Goal: Task Accomplishment & Management: Manage account settings

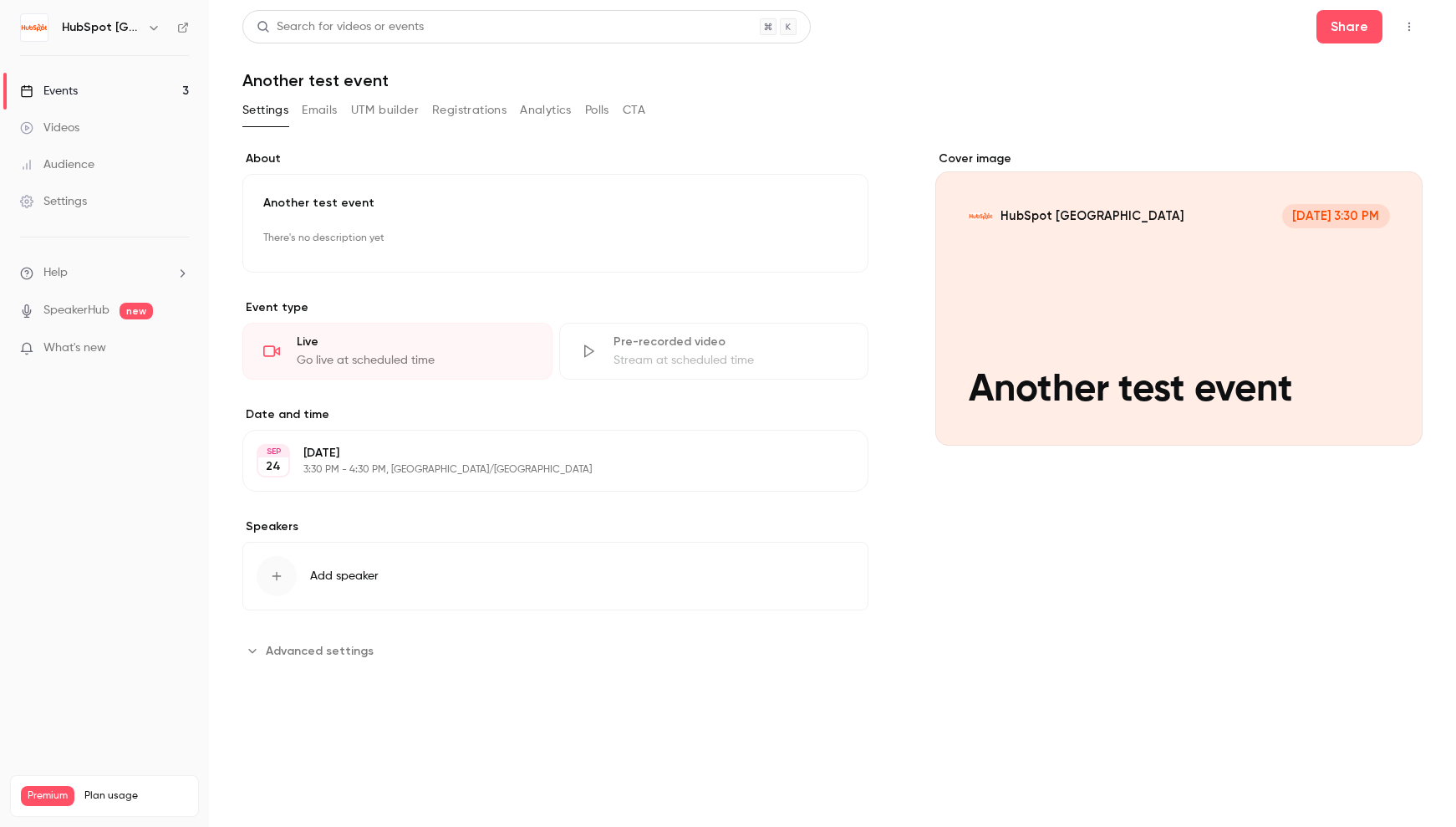
click at [109, 96] on link "Events 3" at bounding box center [104, 91] width 209 height 36
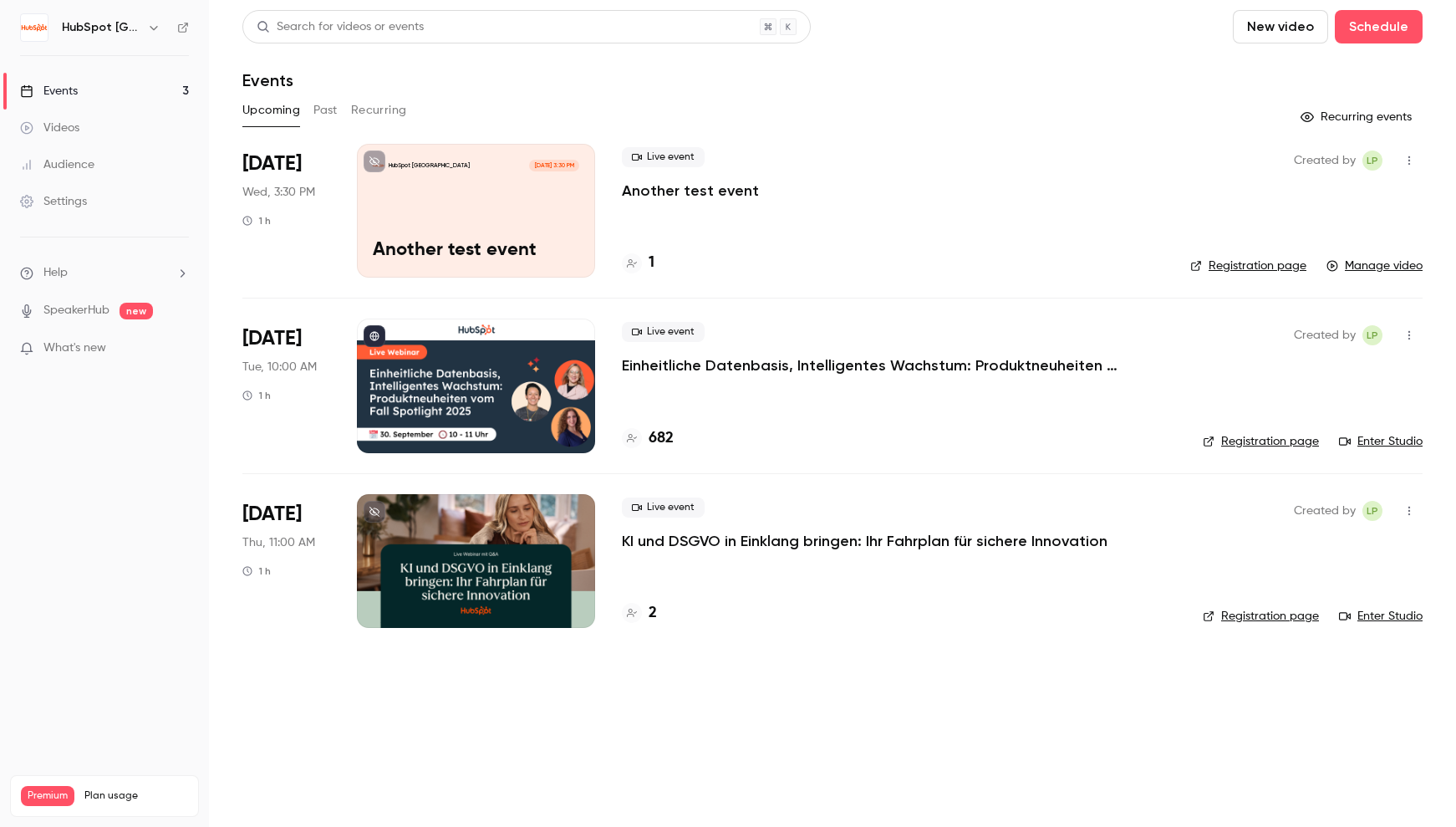
click at [746, 185] on p "Another test event" at bounding box center [690, 190] width 137 height 20
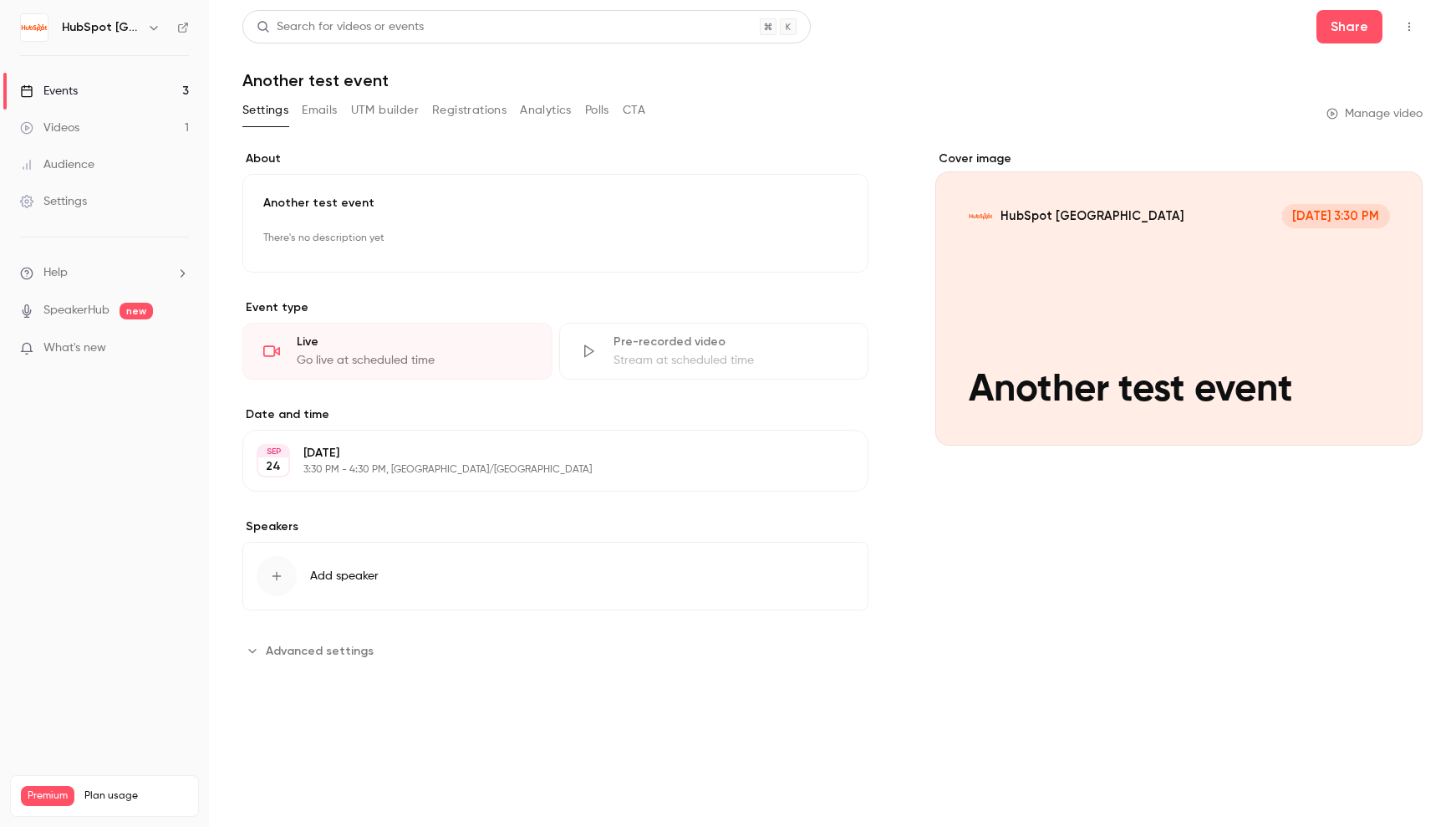
click at [492, 109] on button "Registrations" at bounding box center [470, 111] width 74 height 27
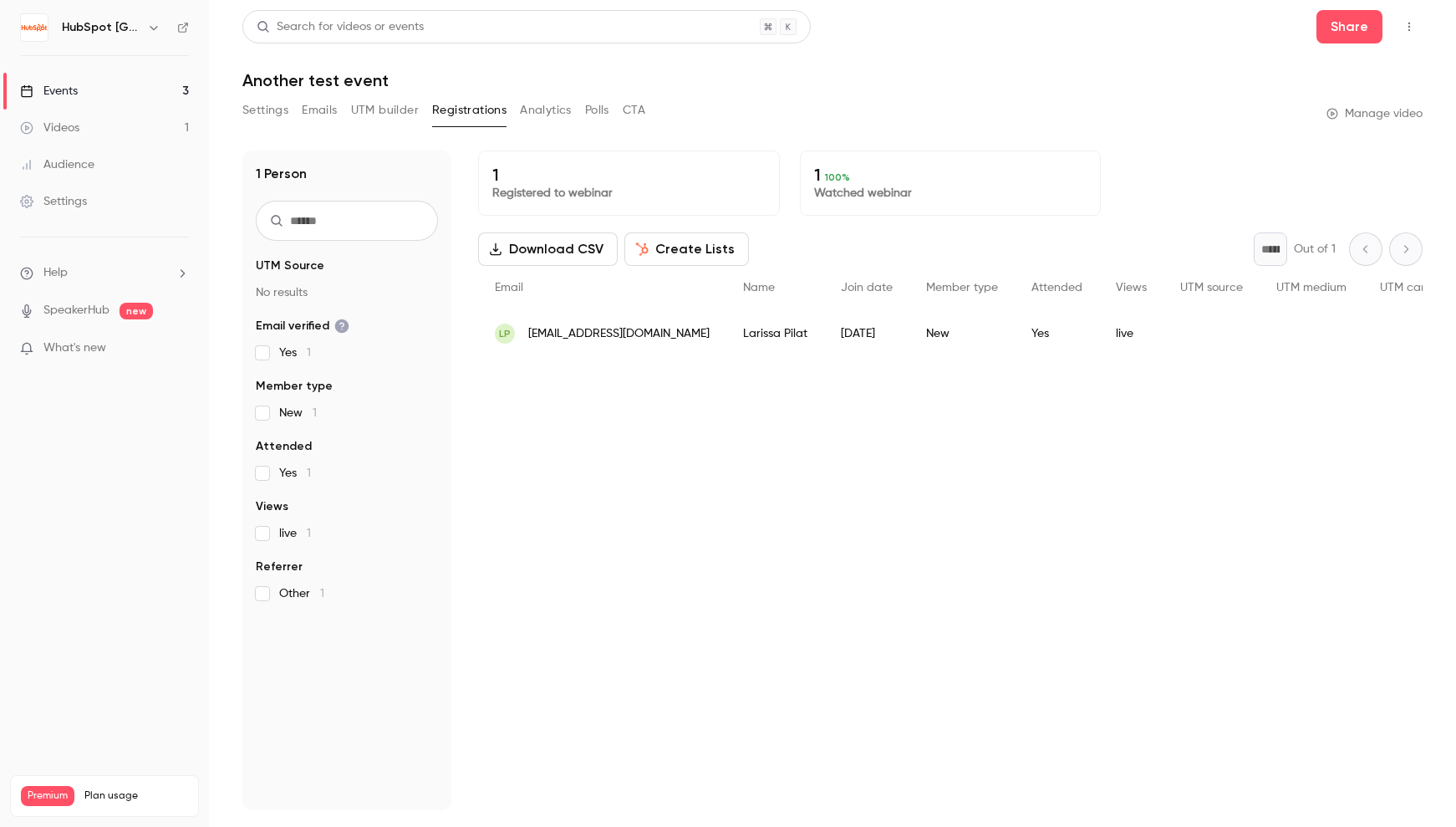
click at [711, 251] on button "Create Lists" at bounding box center [686, 250] width 124 height 34
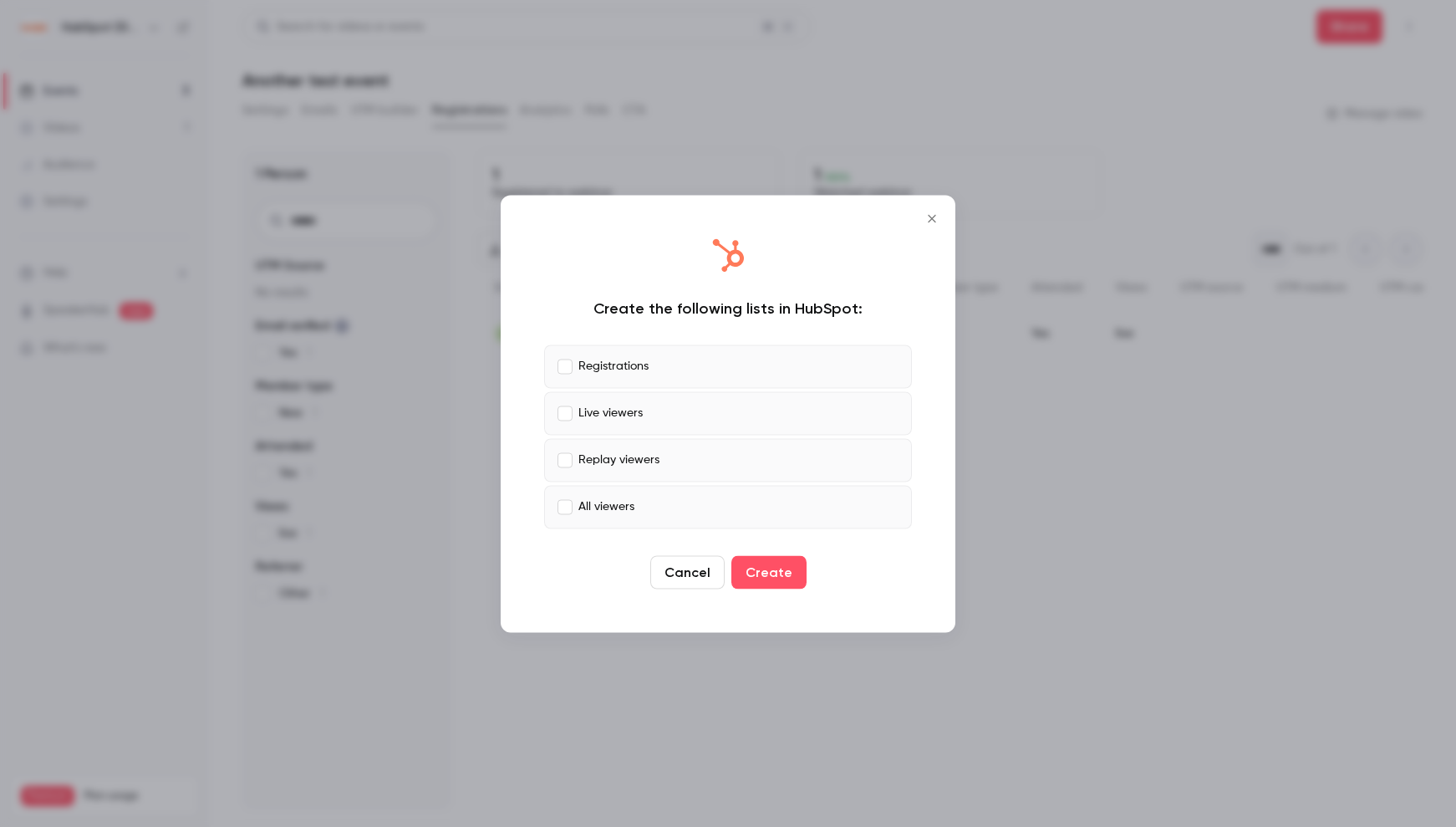
click at [936, 218] on icon "Close" at bounding box center [932, 218] width 20 height 14
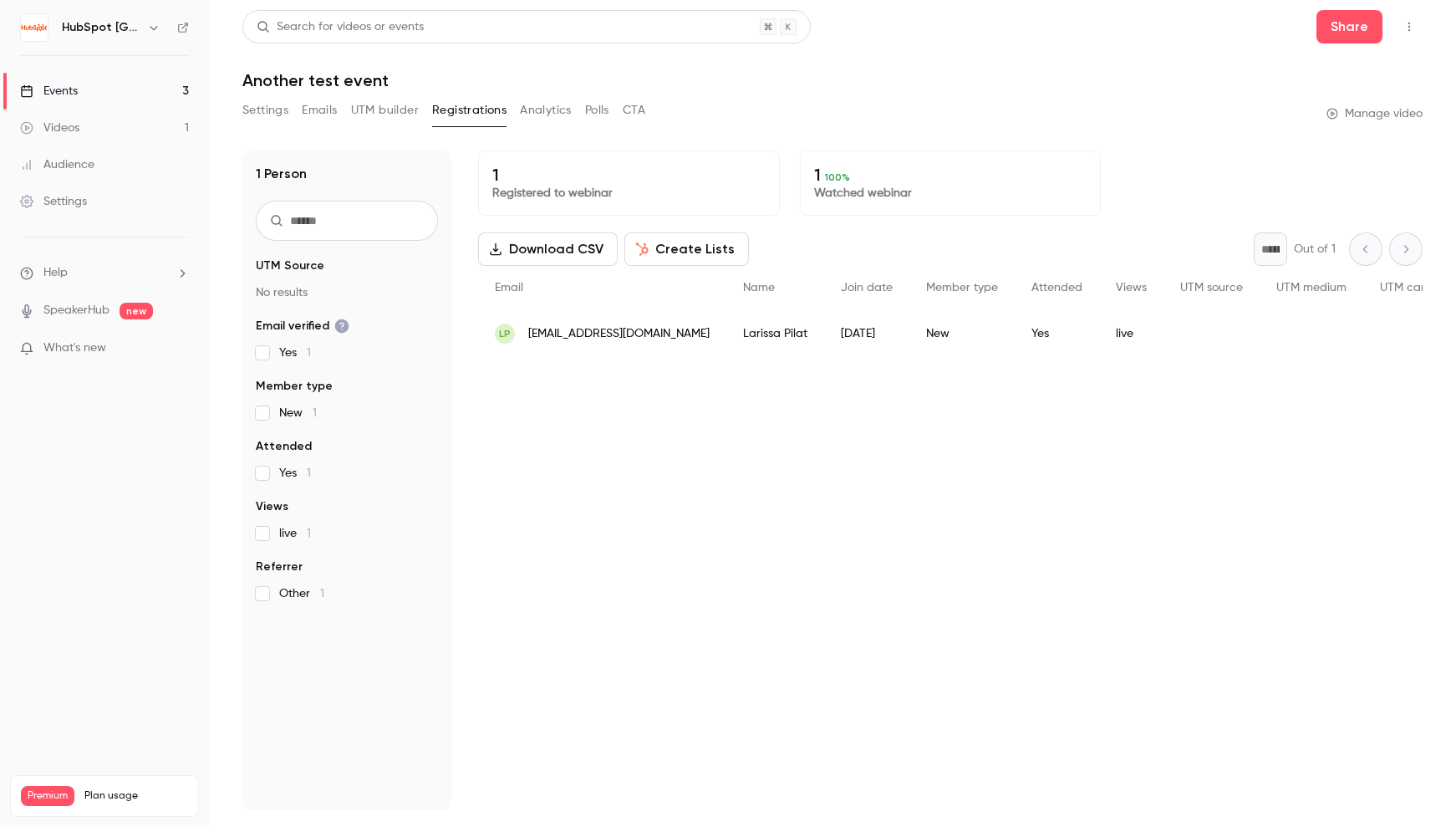
click at [1404, 112] on link "Manage video" at bounding box center [1375, 113] width 96 height 17
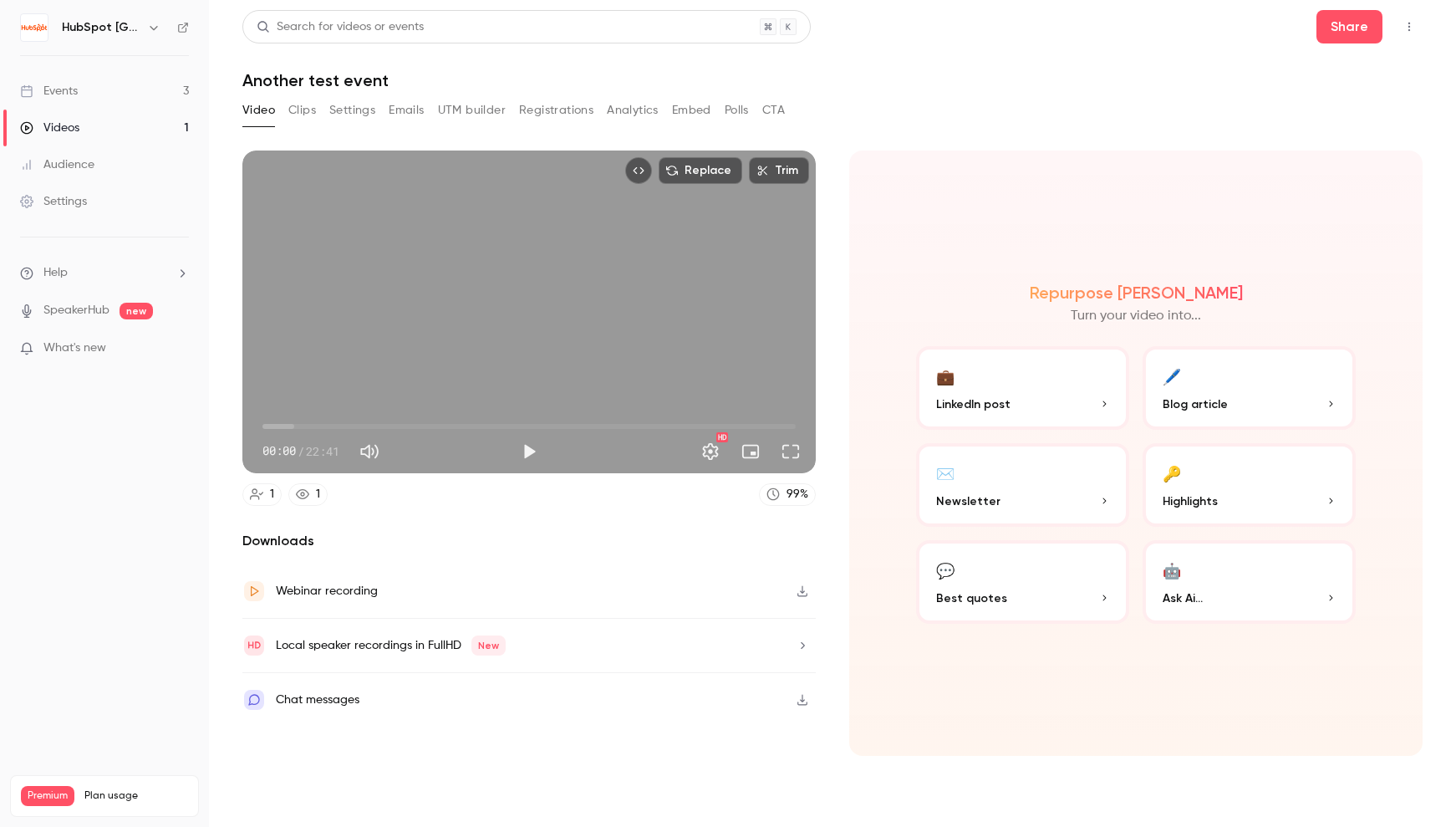
click at [987, 59] on header "Search for videos or events Share Another test event" at bounding box center [832, 50] width 1180 height 80
drag, startPoint x: 972, startPoint y: 63, endPoint x: 761, endPoint y: 239, distance: 274.8
click at [972, 63] on header "Search for videos or events Share Another test event" at bounding box center [832, 50] width 1180 height 80
click at [110, 92] on link "Events 3" at bounding box center [104, 91] width 209 height 36
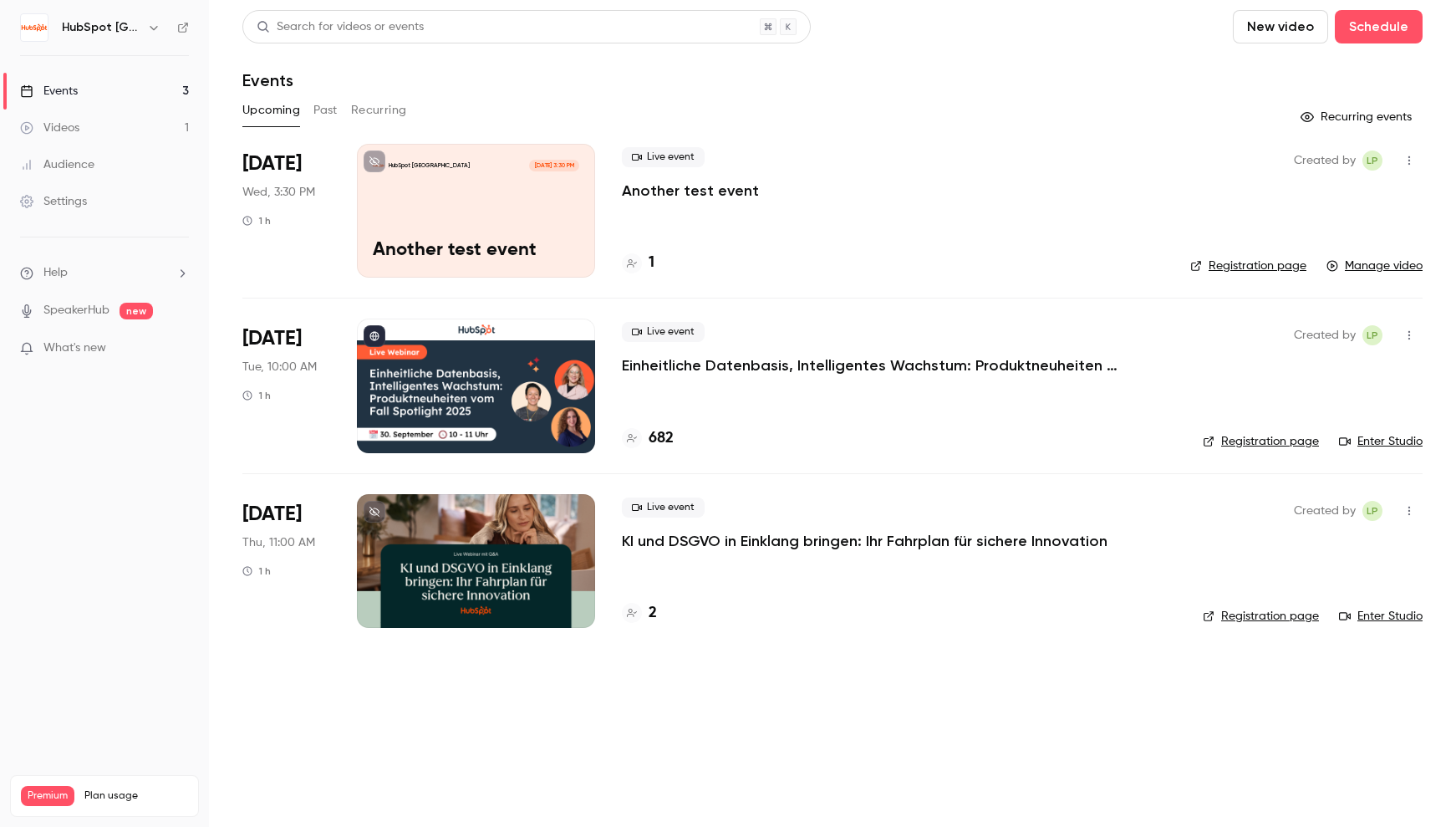
click at [846, 366] on p "Einheitliche Datenbasis, Intelligentes Wachstum: Produktneuheiten vom Fall Spot…" at bounding box center [872, 366] width 502 height 20
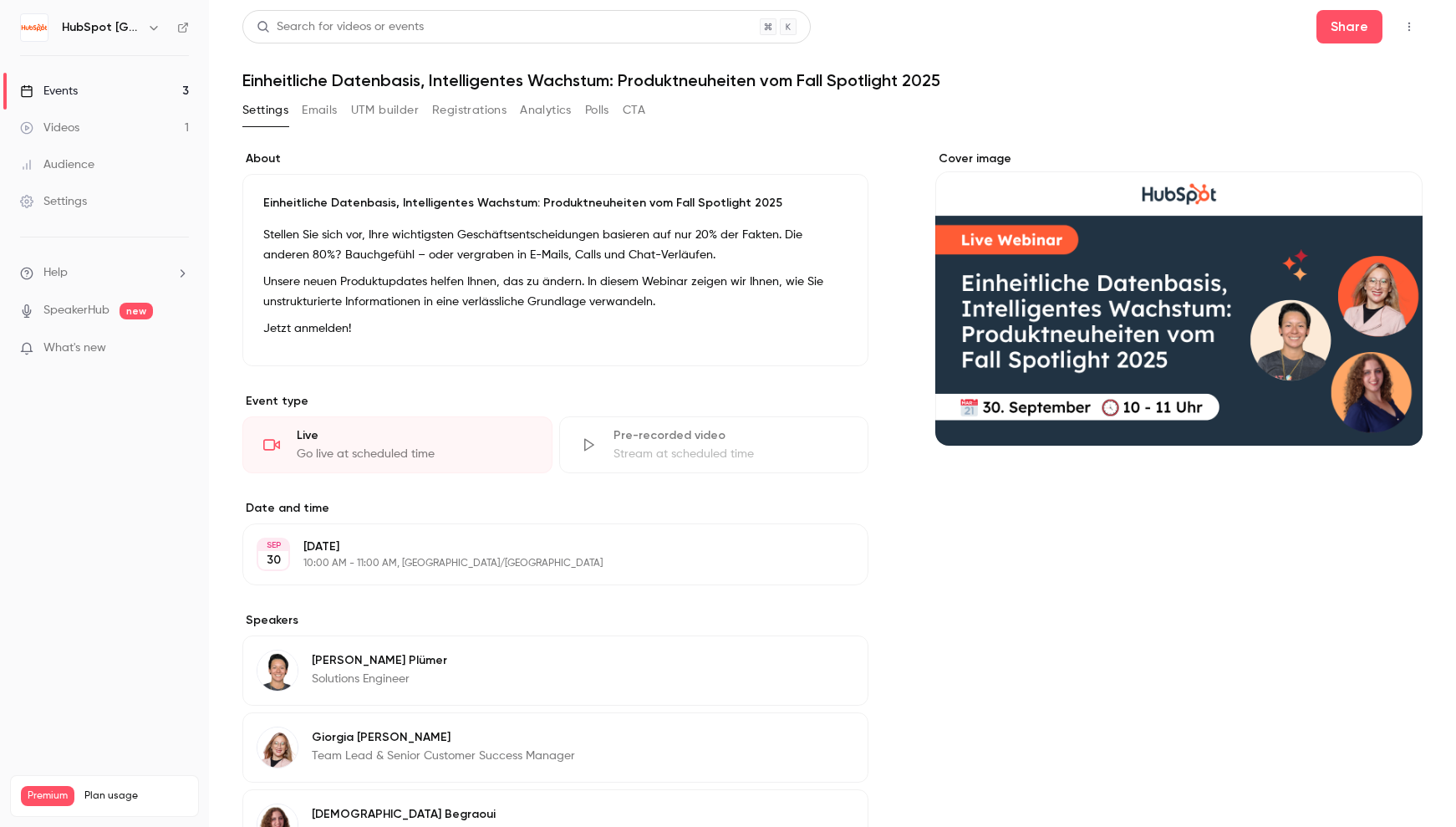
click at [325, 107] on button "Emails" at bounding box center [319, 111] width 35 height 27
